Goal: Obtain resource: Download file/media

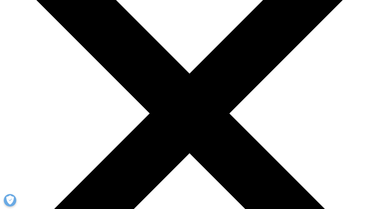
scroll to position [100, 0]
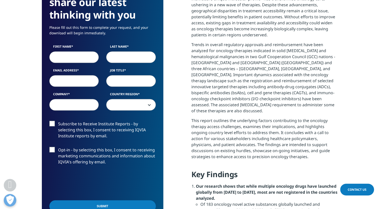
scroll to position [276, 0]
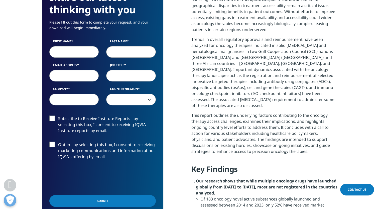
click at [85, 53] on input "First Name" at bounding box center [74, 52] width 50 height 12
type input "[PERSON_NAME] ul [PERSON_NAME]"
type input "[PERSON_NAME]"
type input "[EMAIL_ADDRESS][DOMAIN_NAME]"
type input "Canadain College for Healthcare and Pharmaceutics"
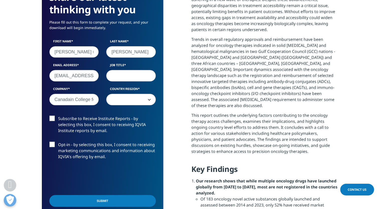
select select "Canada"
click at [114, 74] on input "Job Title" at bounding box center [131, 76] width 50 height 12
type input "consultant"
click at [52, 117] on label "Subscribe to Receive Institute Reports - by selecting this box, I consent to re…" at bounding box center [102, 126] width 107 height 21
click at [58, 116] on input "Subscribe to Receive Institute Reports - by selecting this box, I consent to re…" at bounding box center [58, 116] width 0 height 0
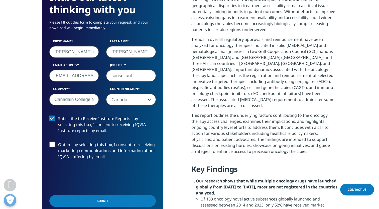
click at [52, 142] on label "Opt-in - by selecting this box, I consent to receiving marketing communications…" at bounding box center [102, 152] width 107 height 21
click at [58, 142] on input "Opt-in - by selecting this box, I consent to receiving marketing communications…" at bounding box center [58, 142] width 0 height 0
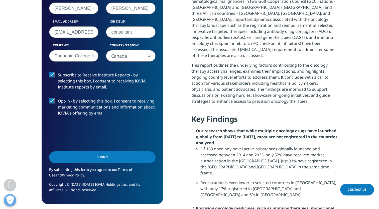
click at [92, 160] on input "Submit" at bounding box center [102, 157] width 107 height 12
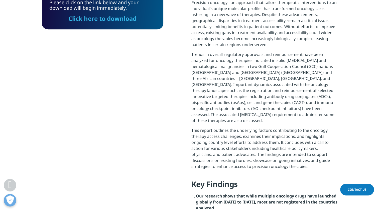
scroll to position [3, 3]
click at [111, 20] on link "Click here to download" at bounding box center [102, 18] width 68 height 8
